Goal: Use online tool/utility: Utilize a website feature to perform a specific function

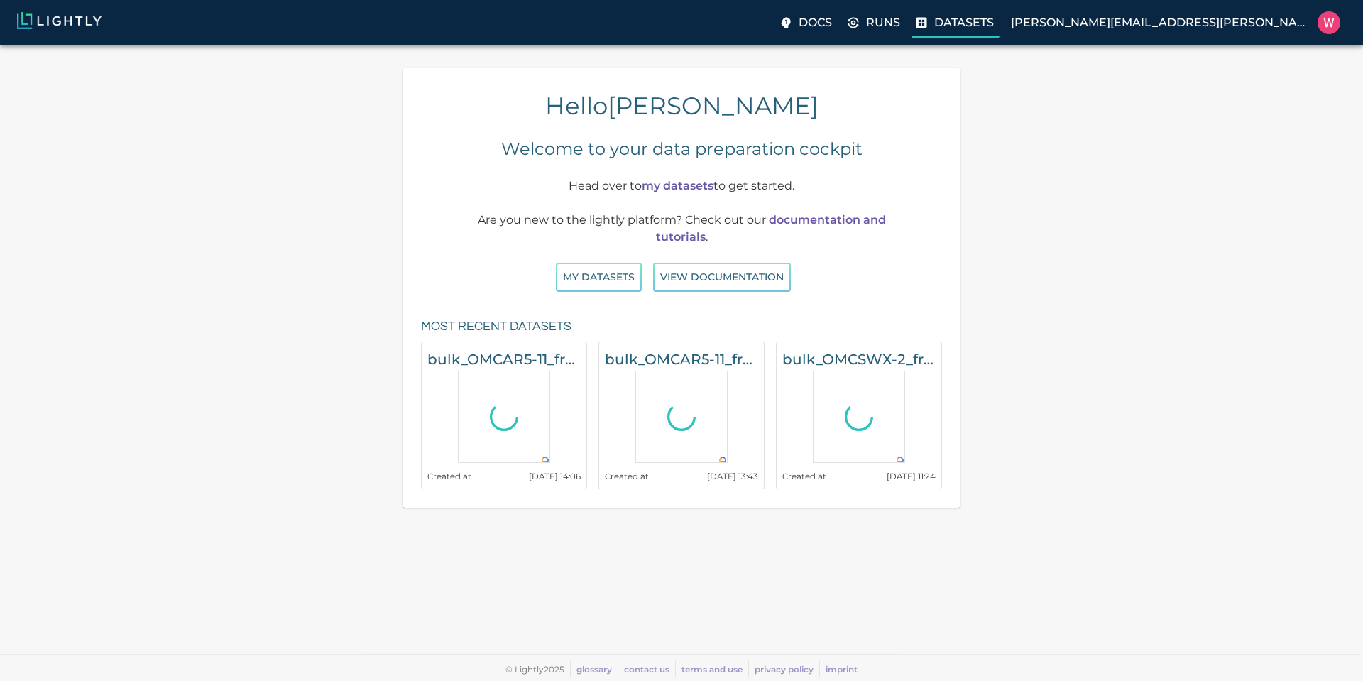
click at [1000, 23] on label "Datasets" at bounding box center [956, 24] width 88 height 28
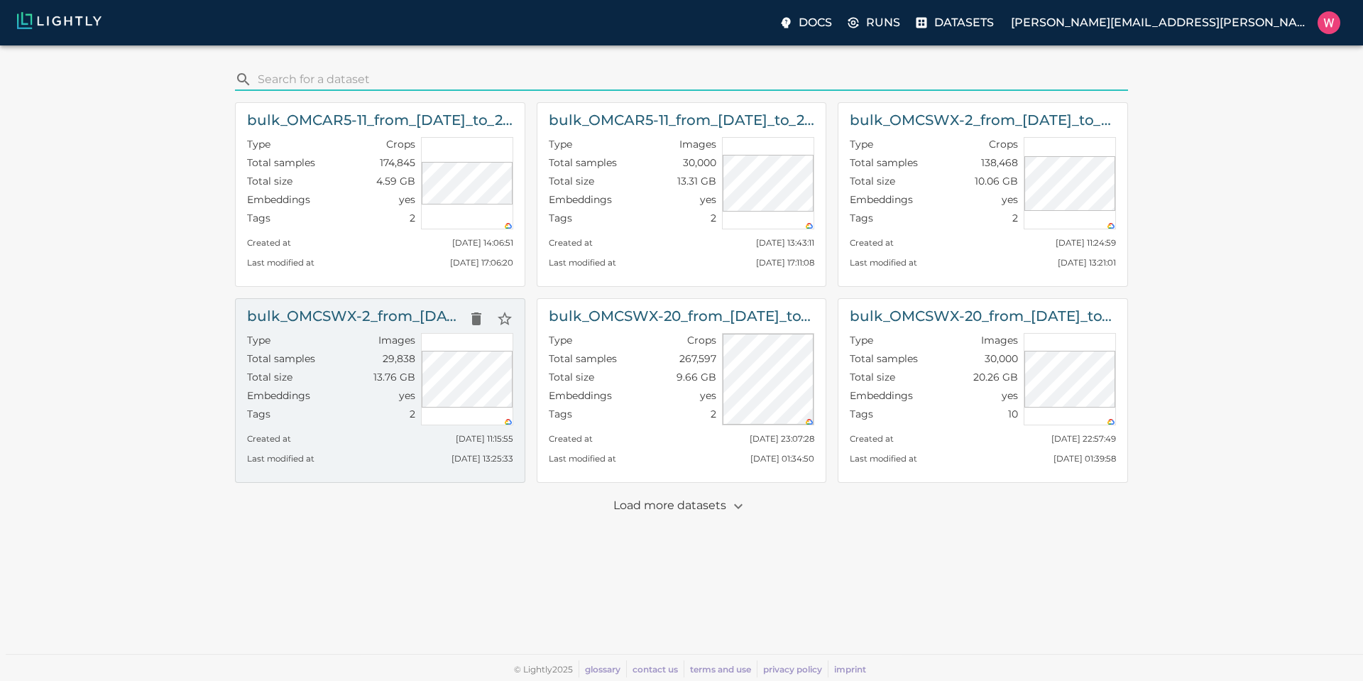
click at [330, 396] on div "Embeddings yes" at bounding box center [331, 397] width 168 height 18
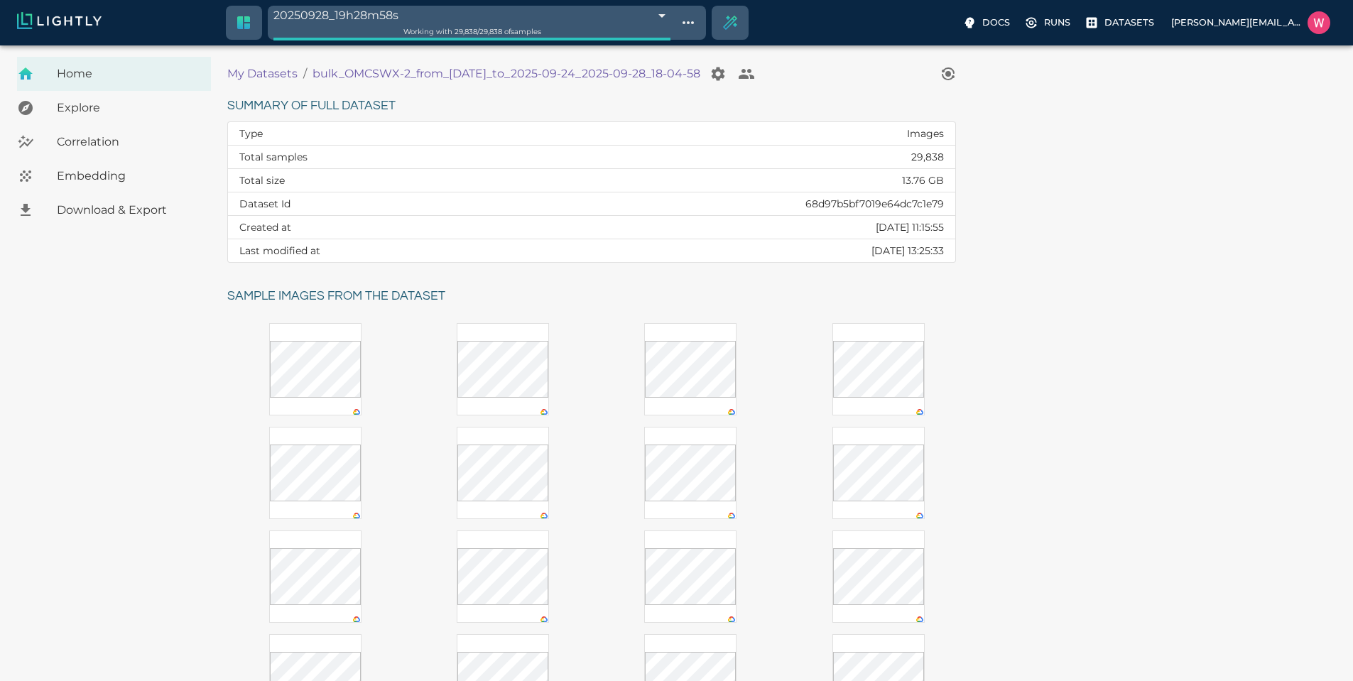
click at [136, 180] on span "Embedding" at bounding box center [128, 176] width 143 height 17
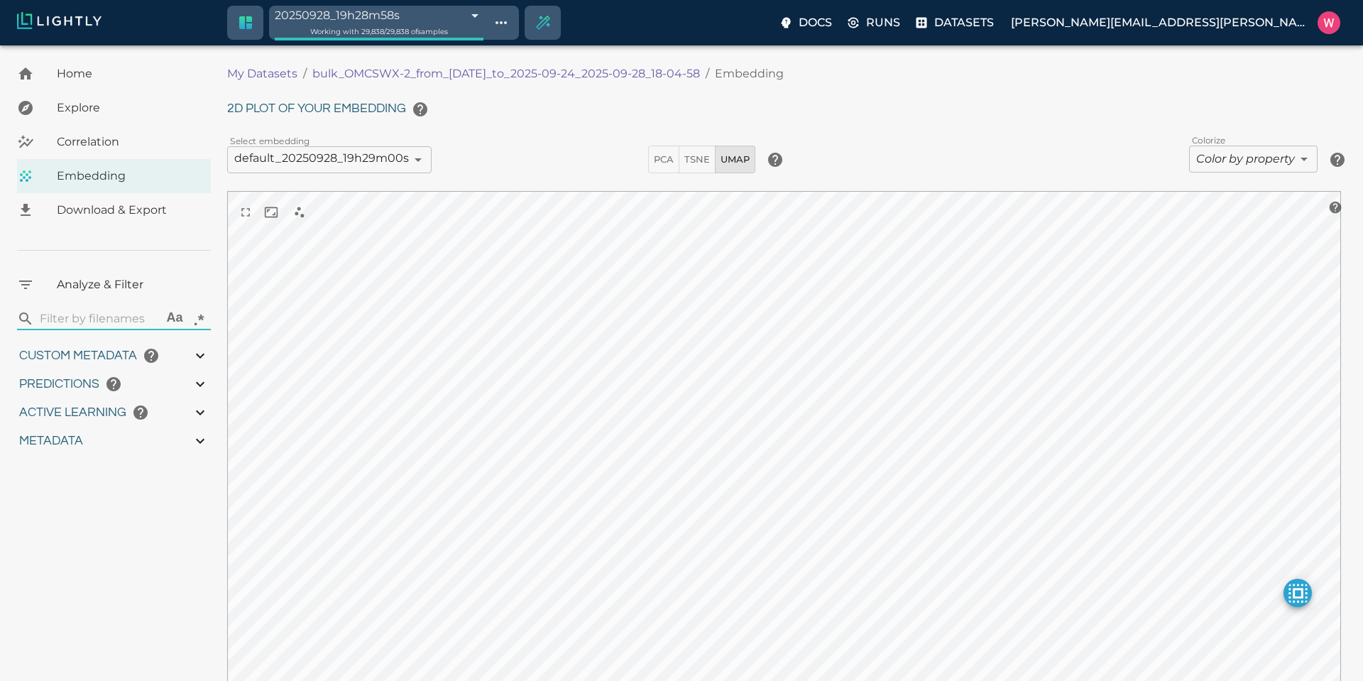
type input "1758665701.56137"
type input "1758754995.58337"
type input "0.999"
type input "0.996"
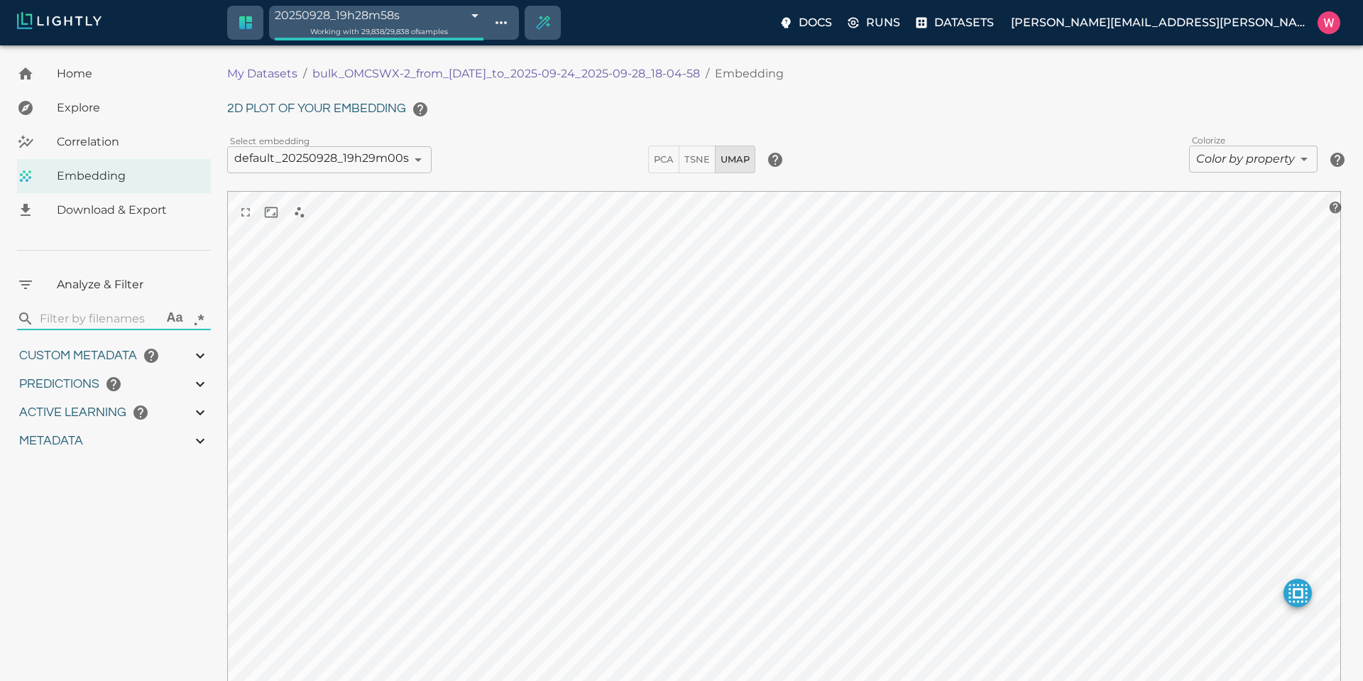
type input "0.996"
type input "9007199254740991"
type input "0.687832593917847"
type input "96.1938325939178"
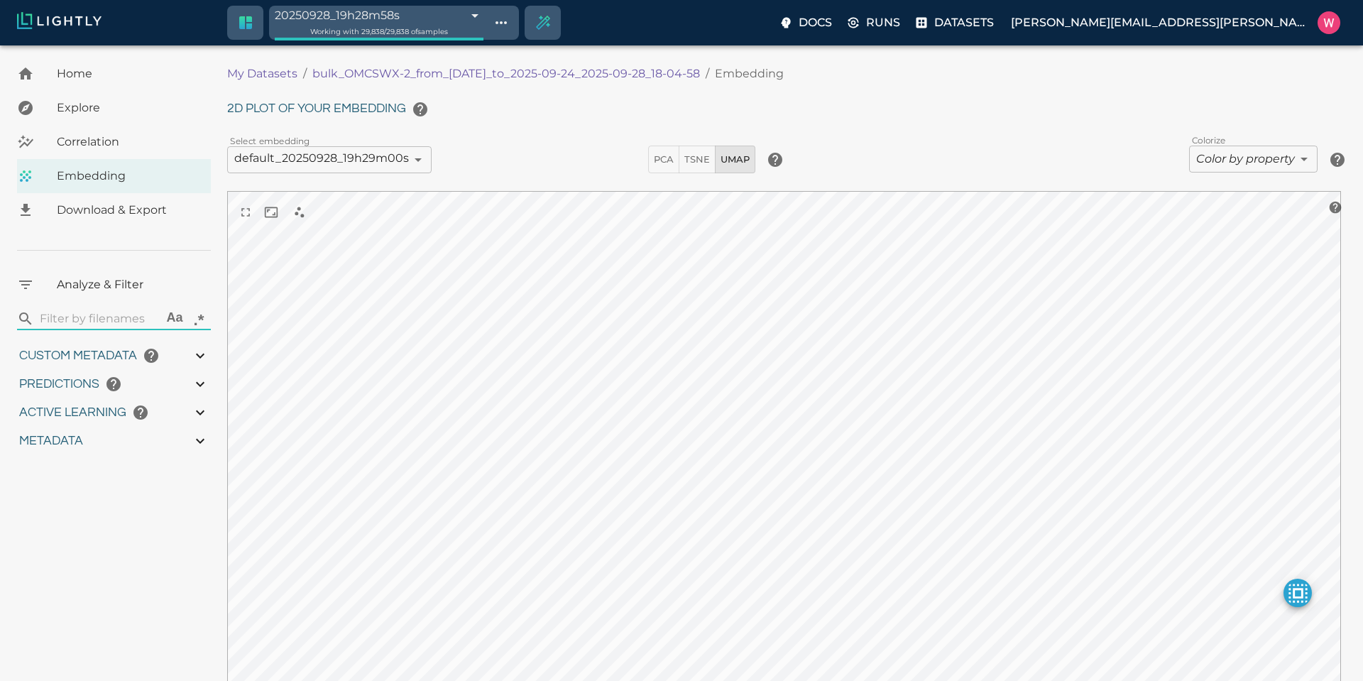
type input "28.821"
type input "1758665701.56137"
type input "1758754995.58337"
type input "0.999"
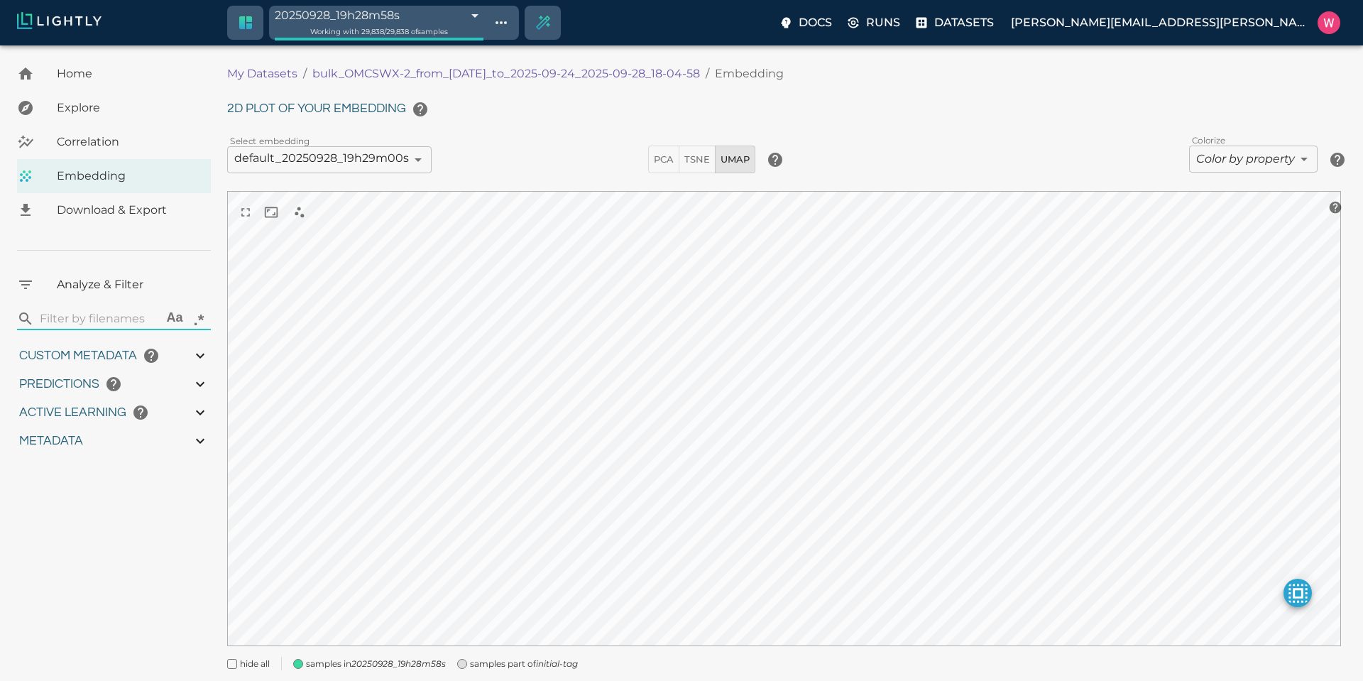
type input "0.996"
type input "0.687832593917847"
type input "96.1938325939178"
type input "28.821"
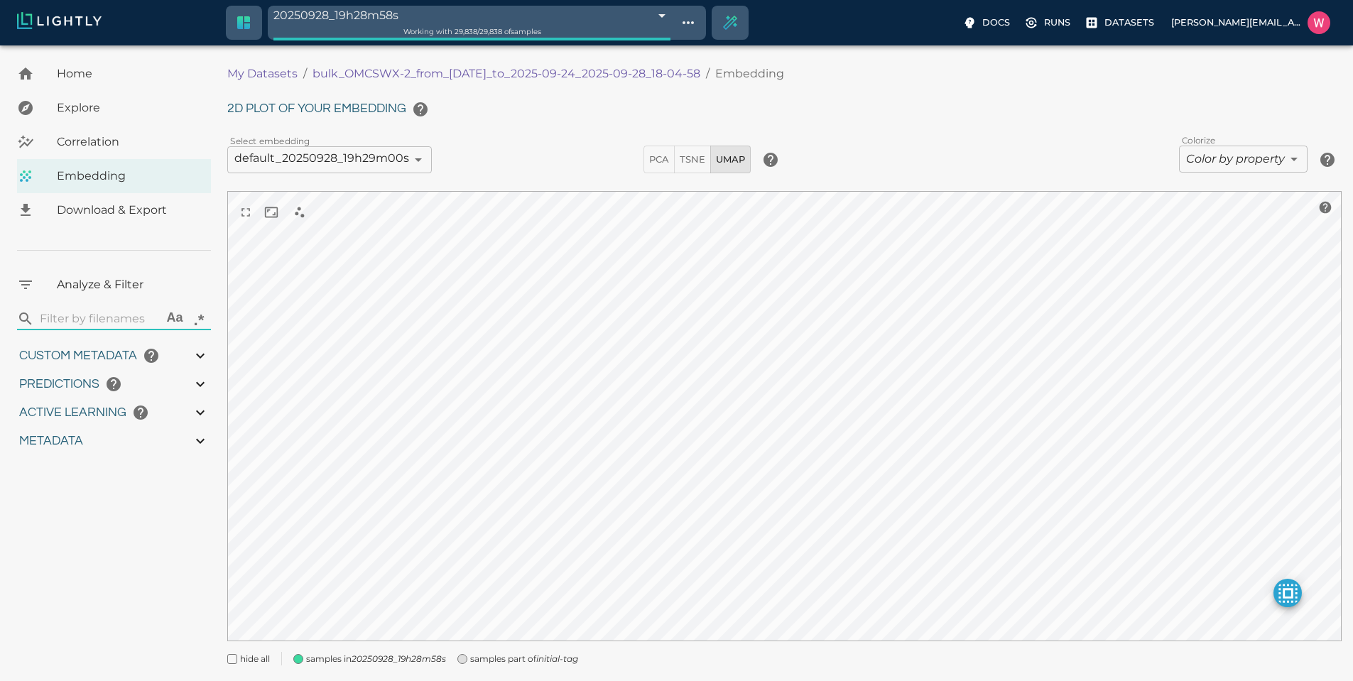
type input "1758665701.56137"
type input "1758754995.58337"
type input "0.999"
type input "0.996"
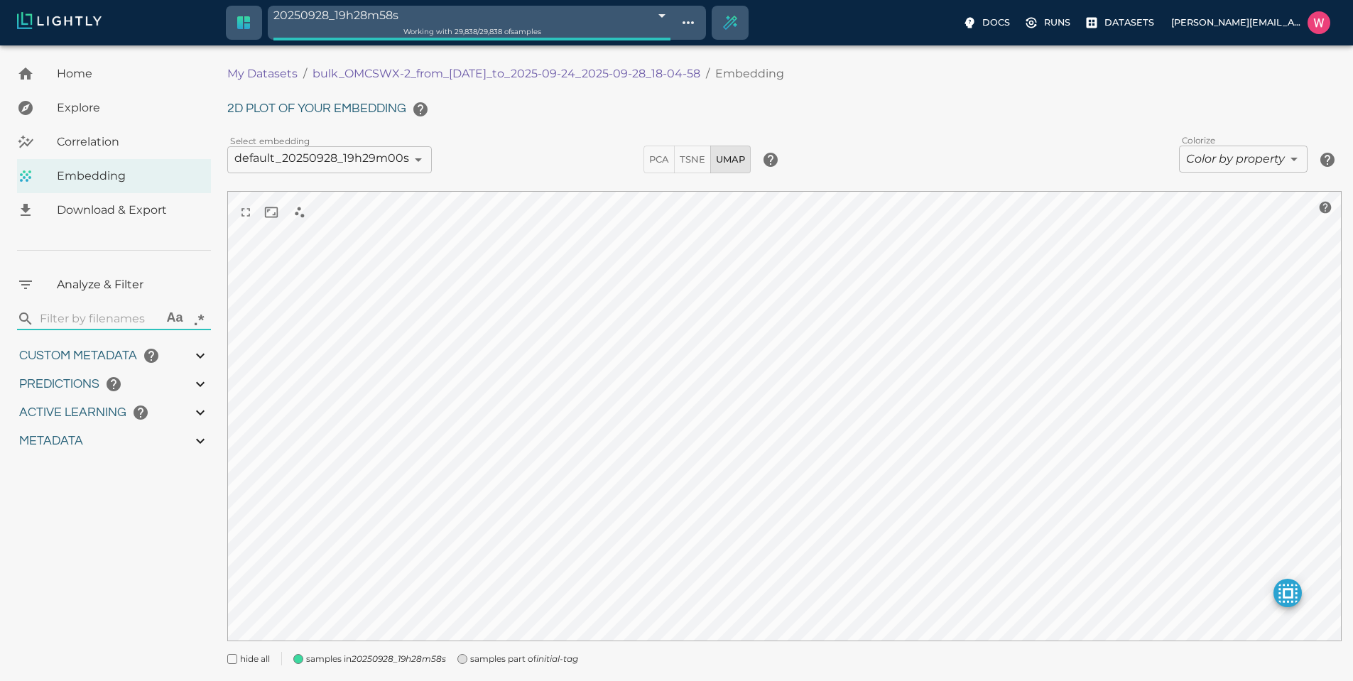
type input "0.996"
type input "0.687832593917847"
type input "96.1938325939178"
type input "28.821"
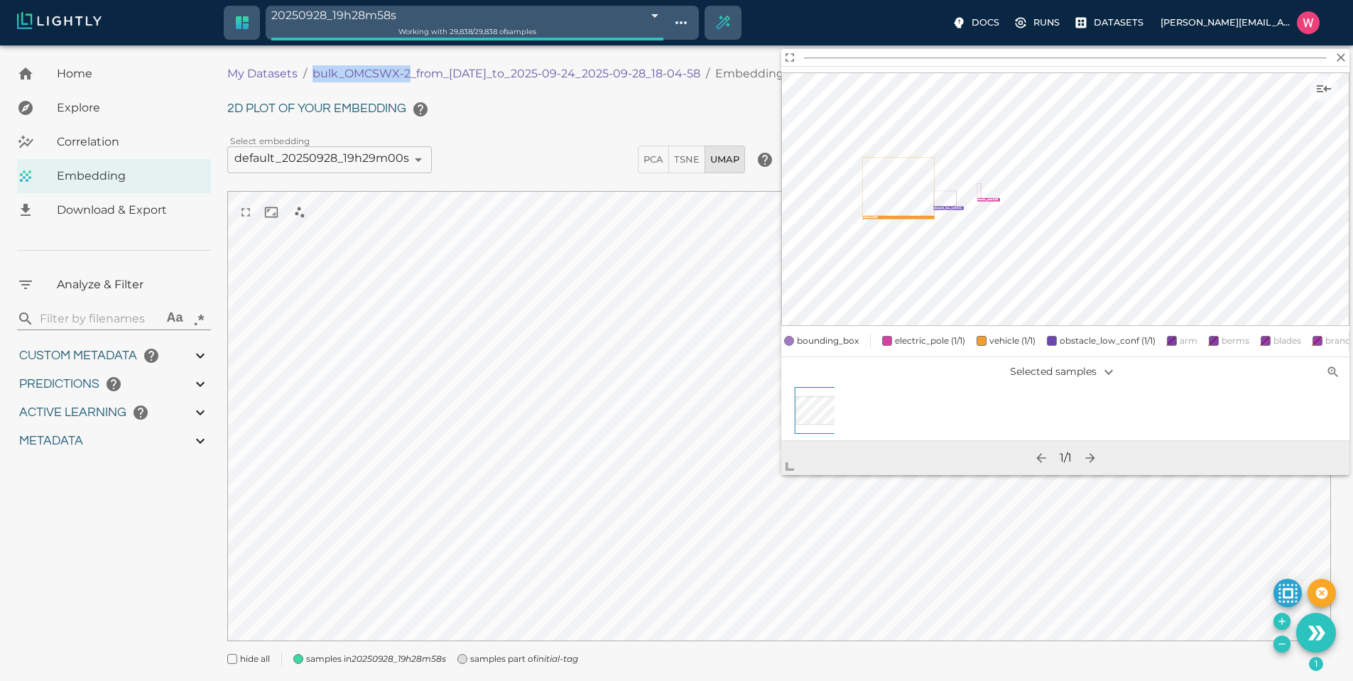
drag, startPoint x: 307, startPoint y: 75, endPoint x: 408, endPoint y: 72, distance: 100.2
click at [408, 72] on ol "My Datasets / bulk_OMCSWX-2_from_[DATE]_to_2025-09-24_2025-09-28_18-04-58 / Emb…" at bounding box center [591, 73] width 728 height 17
copy p "bulk_OMCSWX-2"
